Goal: Complete application form

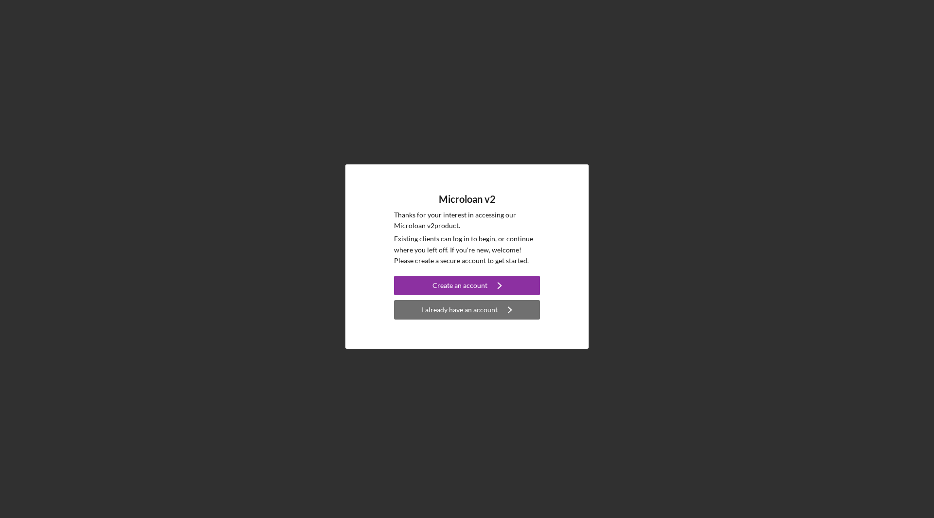
click at [472, 308] on div "I already have an account" at bounding box center [460, 309] width 76 height 19
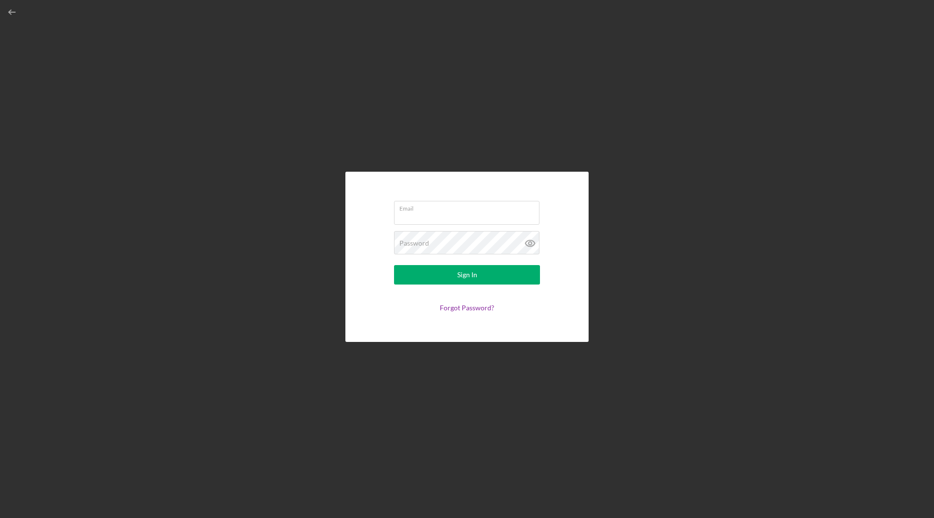
type input "[EMAIL_ADDRESS][DOMAIN_NAME]"
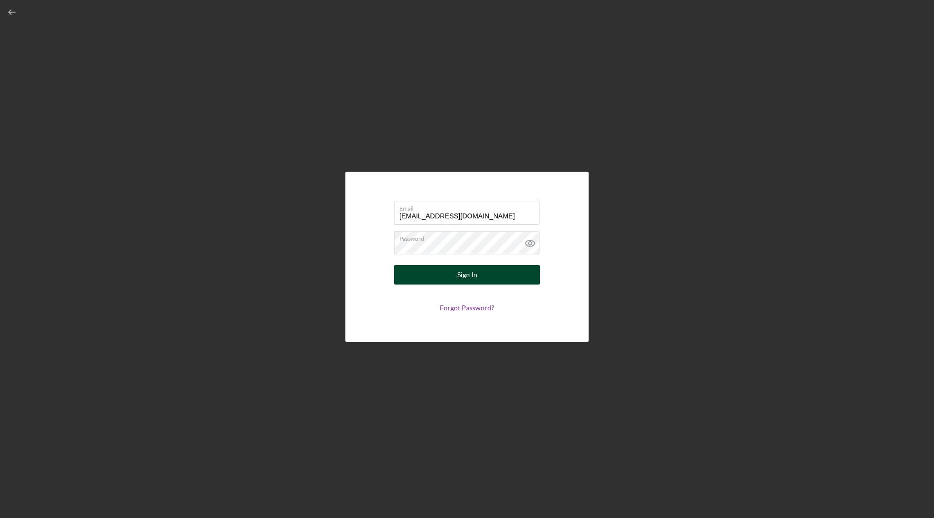
click at [464, 277] on div "Sign In" at bounding box center [467, 274] width 20 height 19
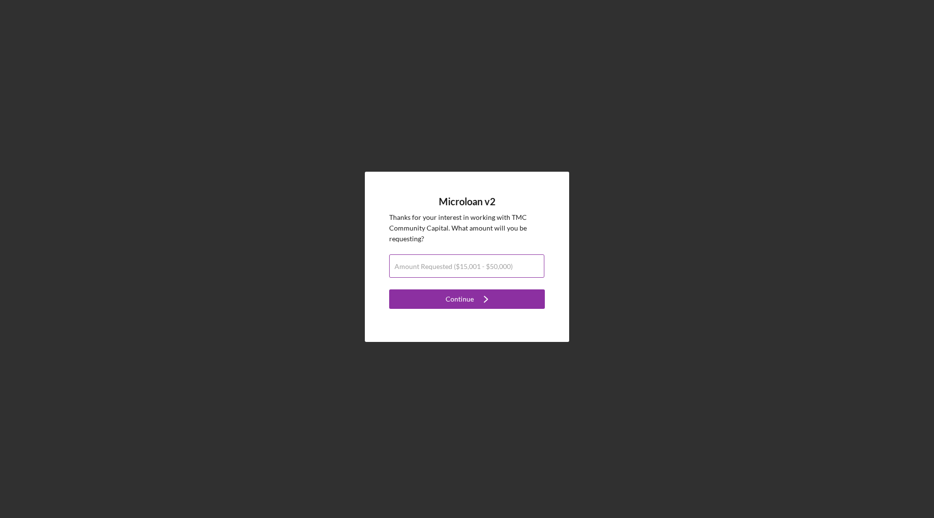
click at [435, 266] on label "Amount Requested ($15,001 - $50,000)" at bounding box center [454, 267] width 118 height 8
click at [435, 266] on input "Amount Requested ($15,001 - $50,000)" at bounding box center [466, 265] width 155 height 23
type input "$50,000"
click at [466, 299] on div "Continue" at bounding box center [460, 298] width 28 height 19
